Goal: Navigation & Orientation: Find specific page/section

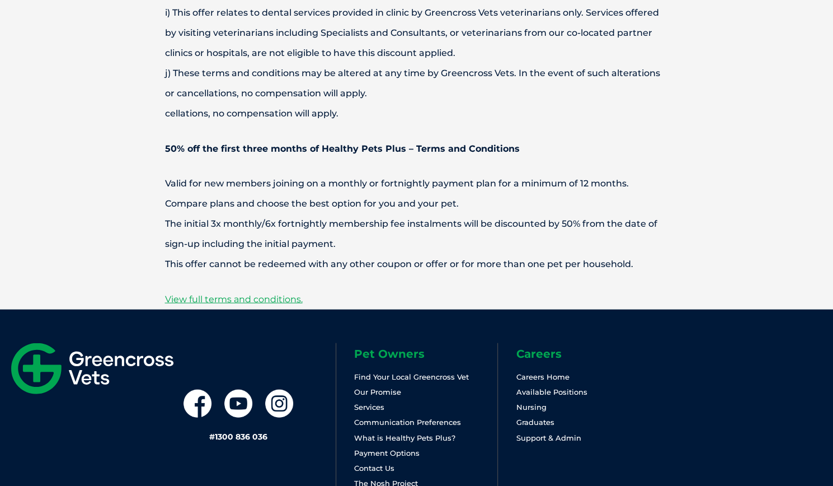
scroll to position [3866, 0]
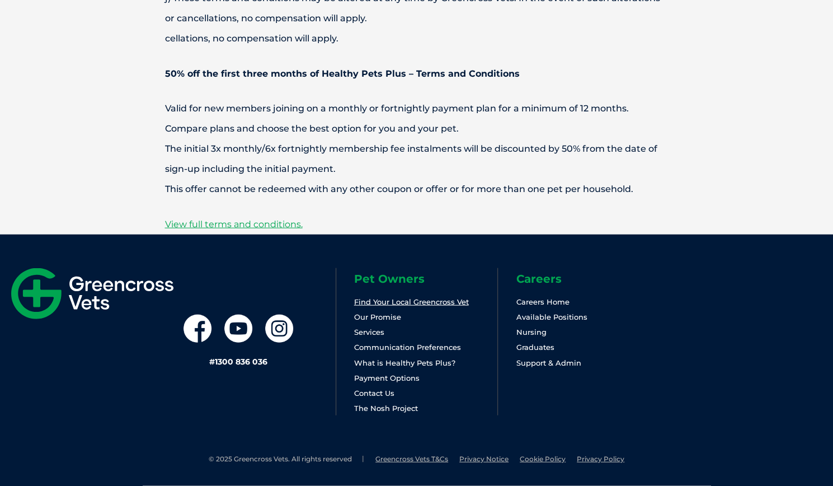
click at [429, 303] on link "Find Your Local Greencross Vet" at bounding box center [411, 301] width 115 height 9
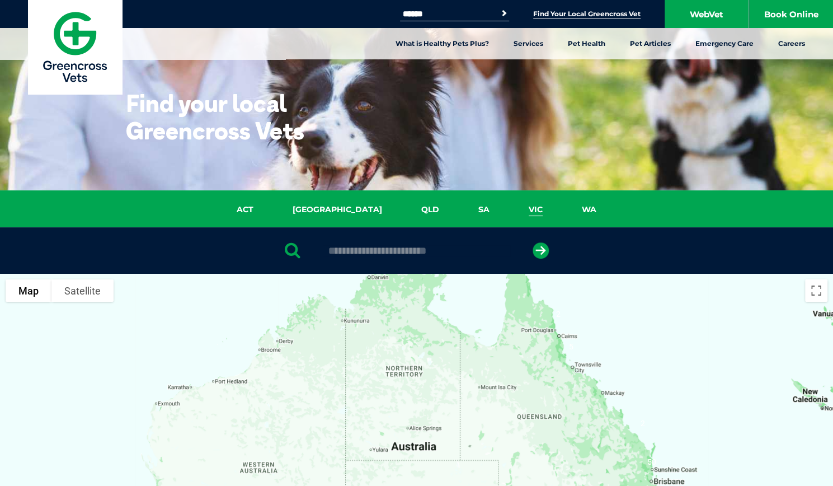
click at [509, 207] on link "VIC" at bounding box center [535, 209] width 53 height 13
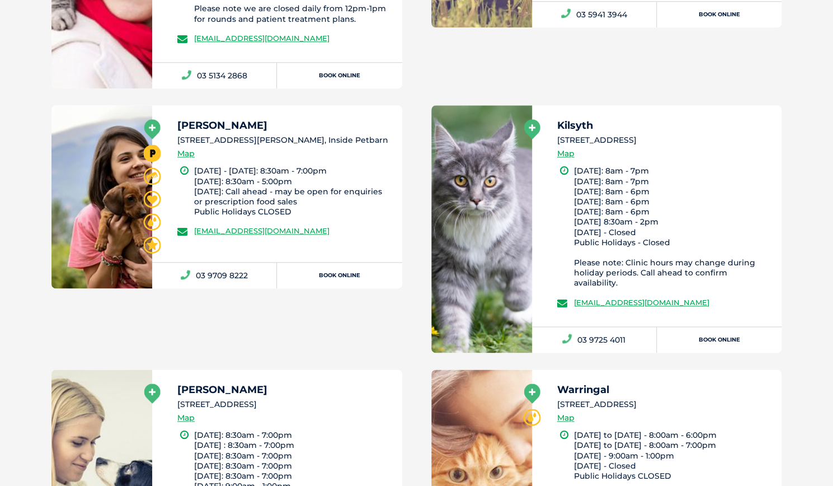
scroll to position [257, 0]
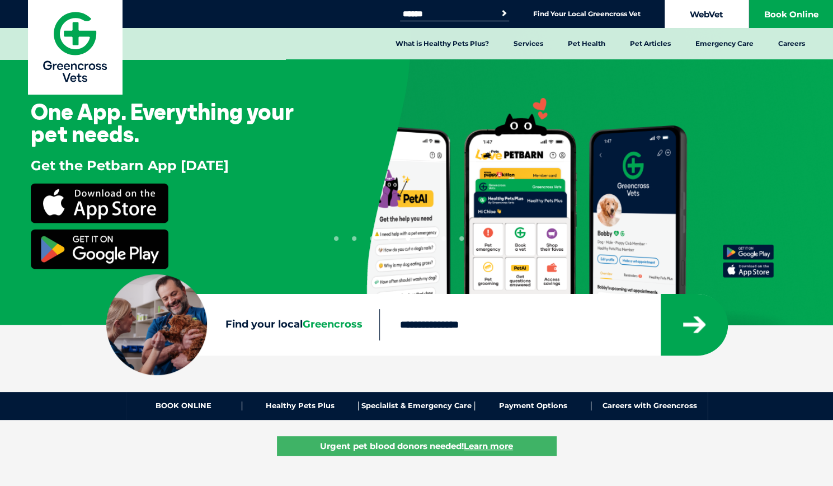
click at [701, 20] on link "WebVet" at bounding box center [707, 14] width 84 height 28
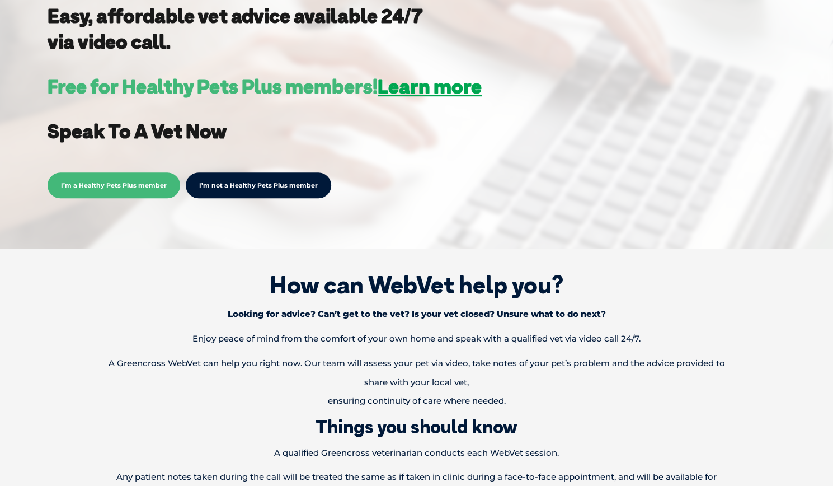
scroll to position [2548, 0]
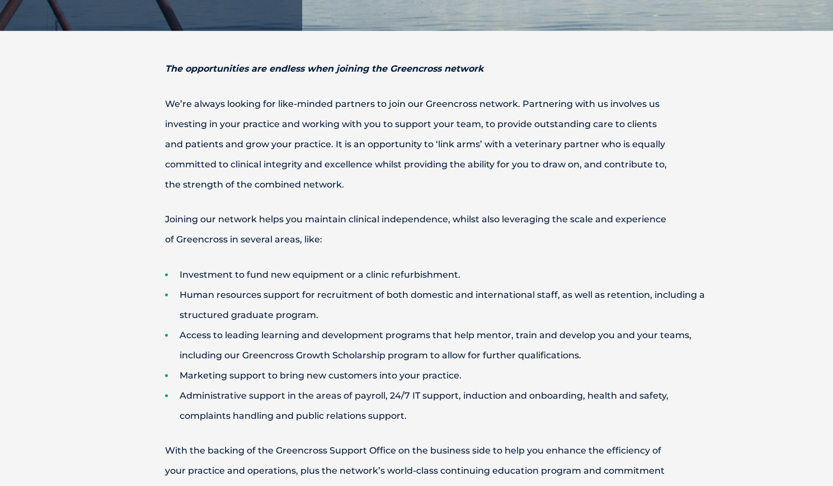
scroll to position [768, 0]
